Goal: Task Accomplishment & Management: Manage account settings

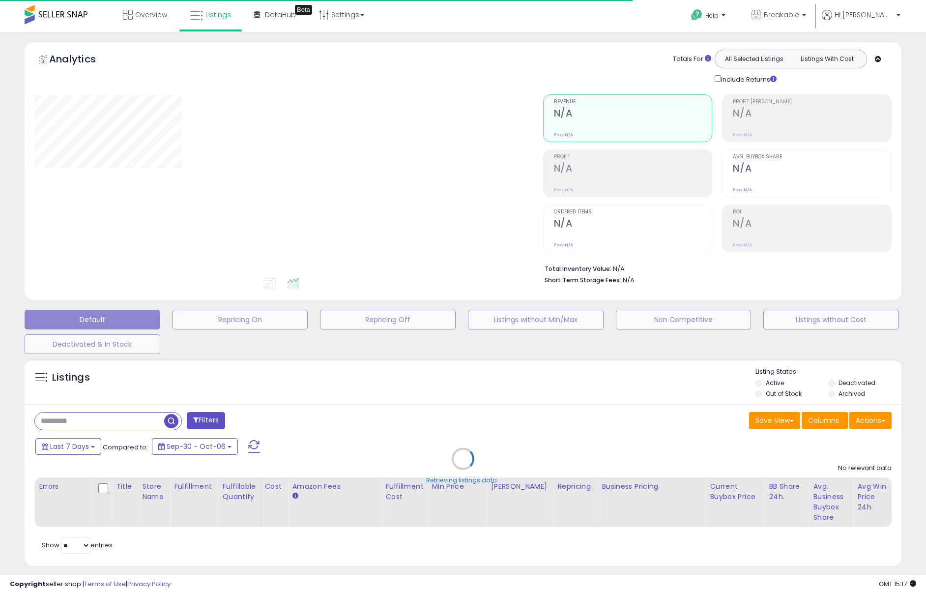
click at [136, 420] on div "Retrieving listings data.." at bounding box center [463, 466] width 892 height 224
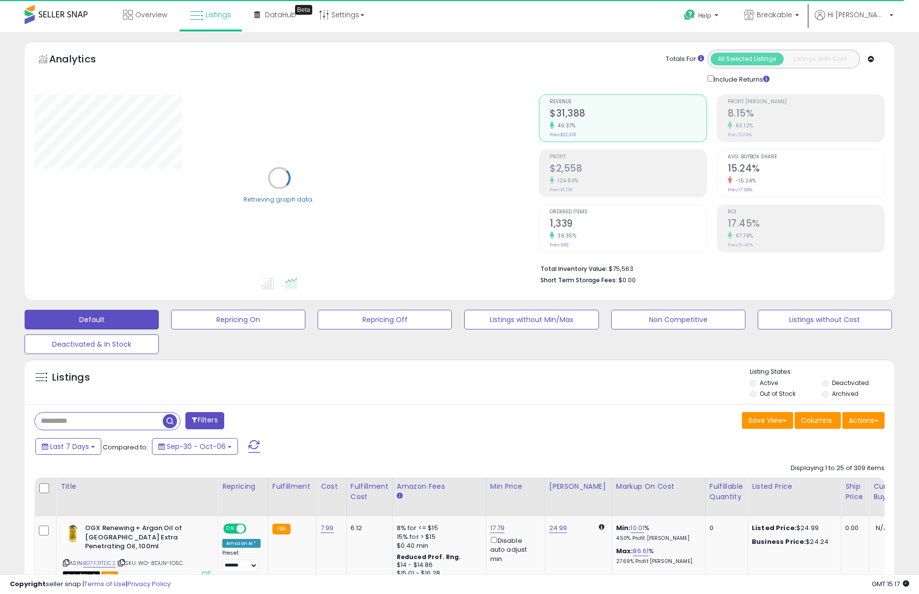
click at [127, 420] on input "text" at bounding box center [99, 421] width 128 height 17
paste input "**********"
type input "**********"
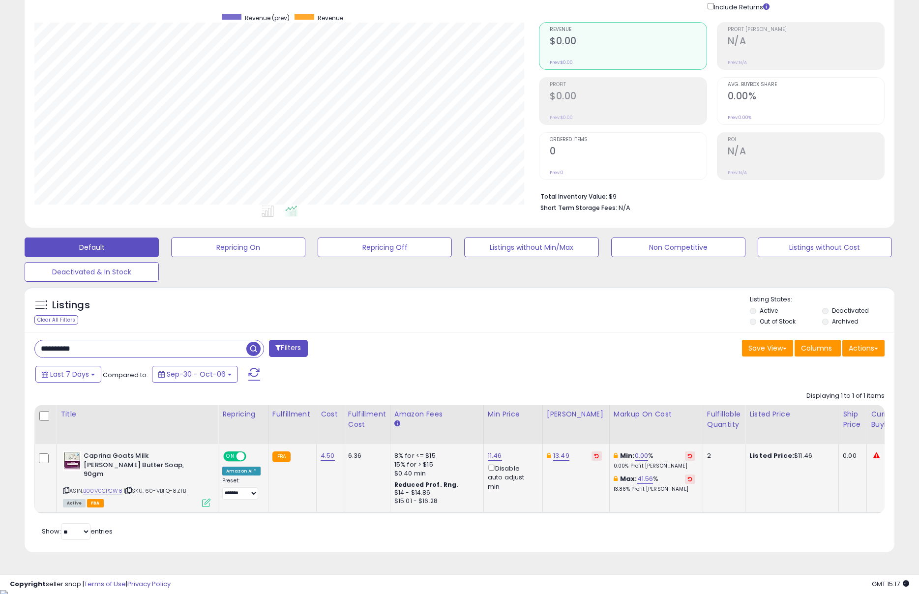
scroll to position [202, 504]
click at [553, 456] on link "13.49" at bounding box center [561, 456] width 16 height 10
drag, startPoint x: 518, startPoint y: 425, endPoint x: 460, endPoint y: 419, distance: 58.4
click at [462, 419] on table "Title Repricing" at bounding box center [784, 459] width 1500 height 108
click at [489, 451] on link "11.46" at bounding box center [495, 456] width 14 height 10
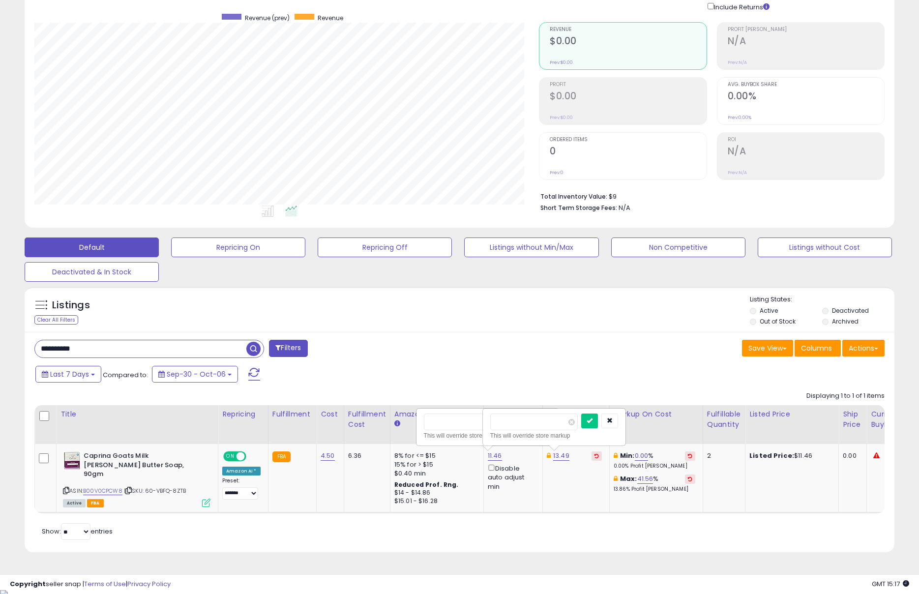
drag, startPoint x: 454, startPoint y: 422, endPoint x: 389, endPoint y: 414, distance: 66.0
click at [393, 414] on table "Title Repricing" at bounding box center [784, 459] width 1500 height 108
type input "*"
click button "submit" at bounding box center [523, 421] width 17 height 15
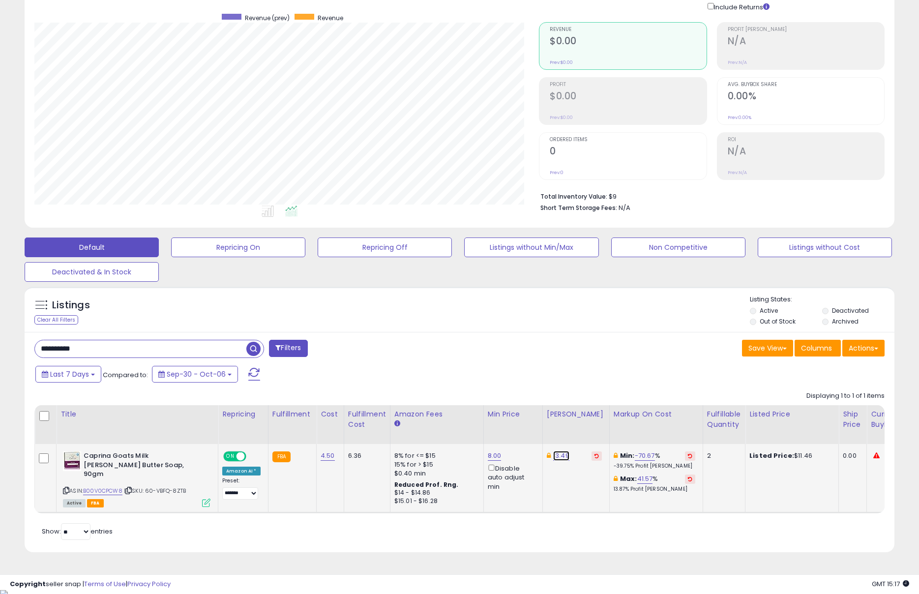
click at [553, 455] on link "13.49" at bounding box center [561, 456] width 16 height 10
drag, startPoint x: 488, startPoint y: 419, endPoint x: 412, endPoint y: 415, distance: 75.9
click at [429, 413] on table "Title Repricing" at bounding box center [784, 459] width 1500 height 108
type input "*"
type input "***"
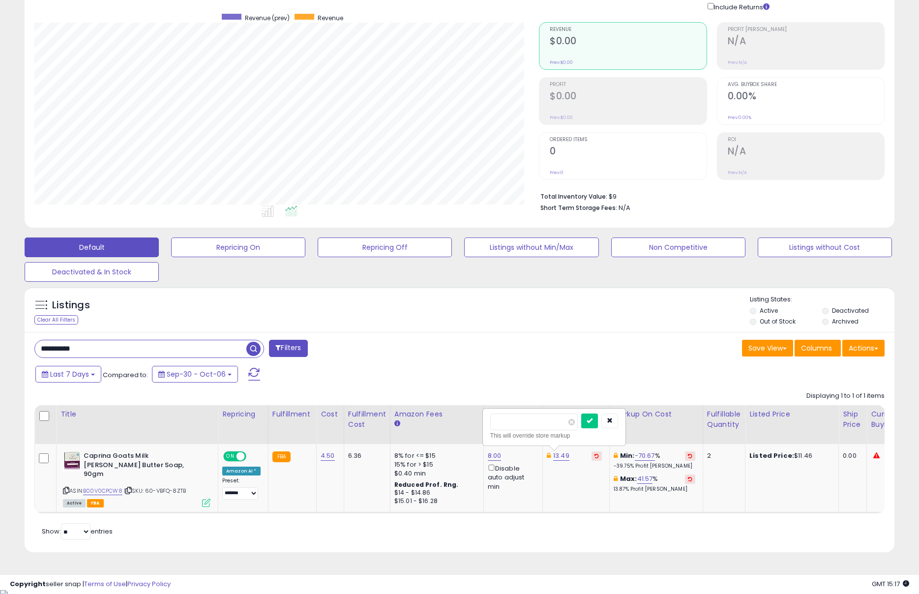
click button "submit" at bounding box center [589, 421] width 17 height 15
click at [524, 365] on div "Last 7 Days Compared to: Sep-30 - Oct-06" at bounding box center [352, 375] width 638 height 22
click at [635, 455] on link "-70.67" at bounding box center [645, 456] width 20 height 10
click at [514, 415] on table "Title Repricing" at bounding box center [784, 459] width 1500 height 108
type input "*"
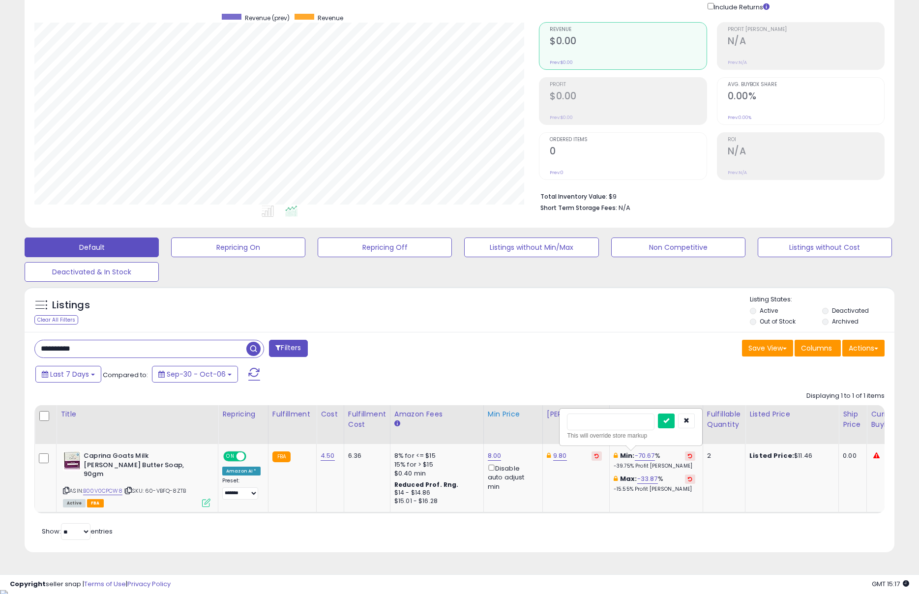
type input "*"
type input "***"
click button "submit" at bounding box center [666, 421] width 17 height 15
